Goal: Task Accomplishment & Management: Manage account settings

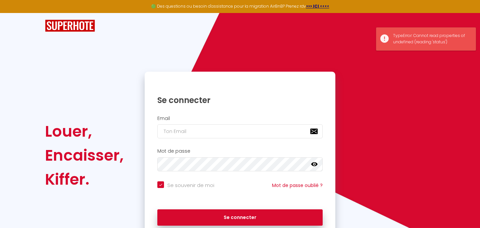
scroll to position [31, 0]
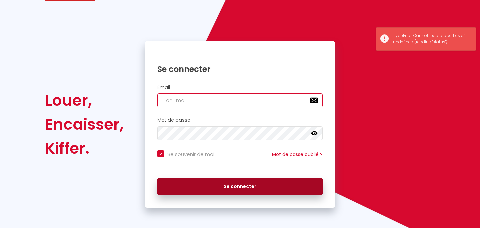
type input "[EMAIL_ADDRESS][DOMAIN_NAME]"
click at [280, 187] on button "Se connecter" at bounding box center [239, 186] width 165 height 17
checkbox input "true"
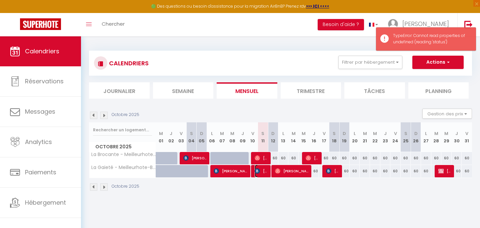
click at [262, 173] on span "[PERSON_NAME]" at bounding box center [262, 171] width 14 height 13
select select "OK"
select select "KO"
select select "0"
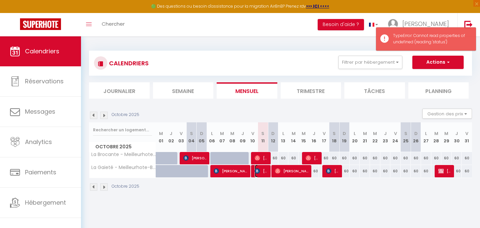
select select "1"
select select
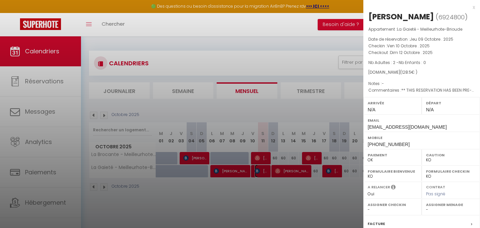
scroll to position [83, 0]
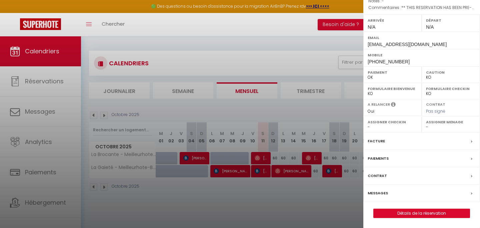
click at [387, 190] on div "Messages" at bounding box center [421, 193] width 117 height 17
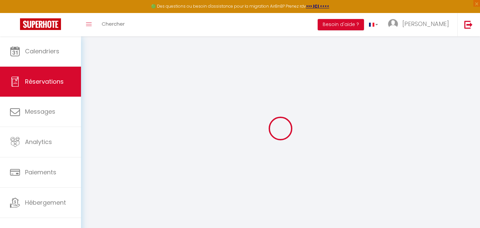
select select
checkbox input "false"
type textarea "** THIS RESERVATION HAS BEEN PRE-PAID ** Approximate time of arrival: between 1…"
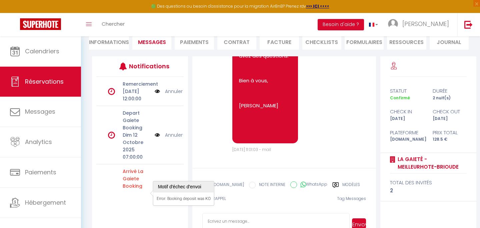
scroll to position [88, 0]
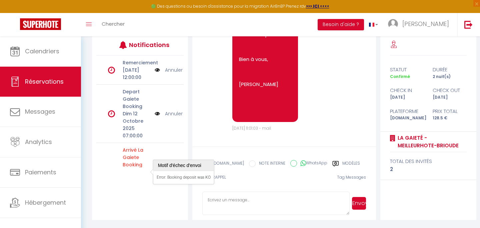
click at [129, 164] on p "Arrivé La Gaiete Booking" at bounding box center [137, 157] width 28 height 22
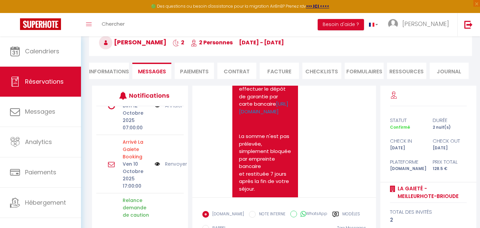
scroll to position [63, 0]
